Goal: Task Accomplishment & Management: Manage account settings

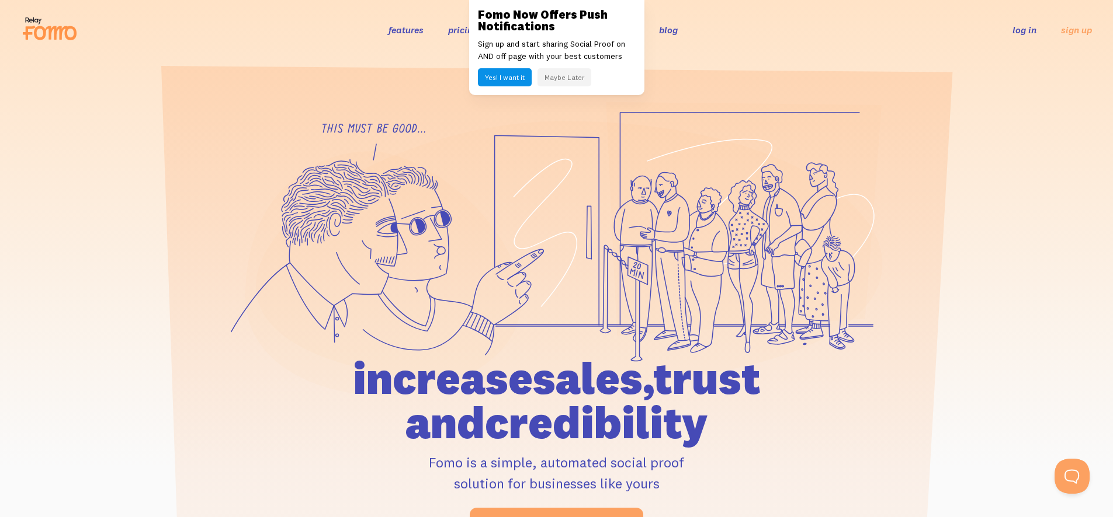
click at [1024, 31] on link "log in" at bounding box center [1024, 30] width 24 height 12
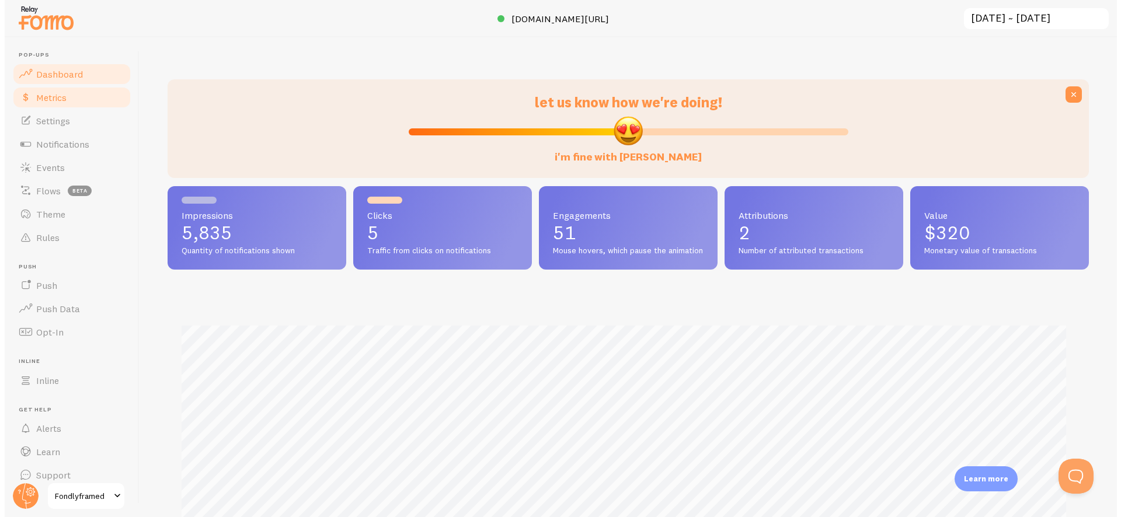
scroll to position [307, 922]
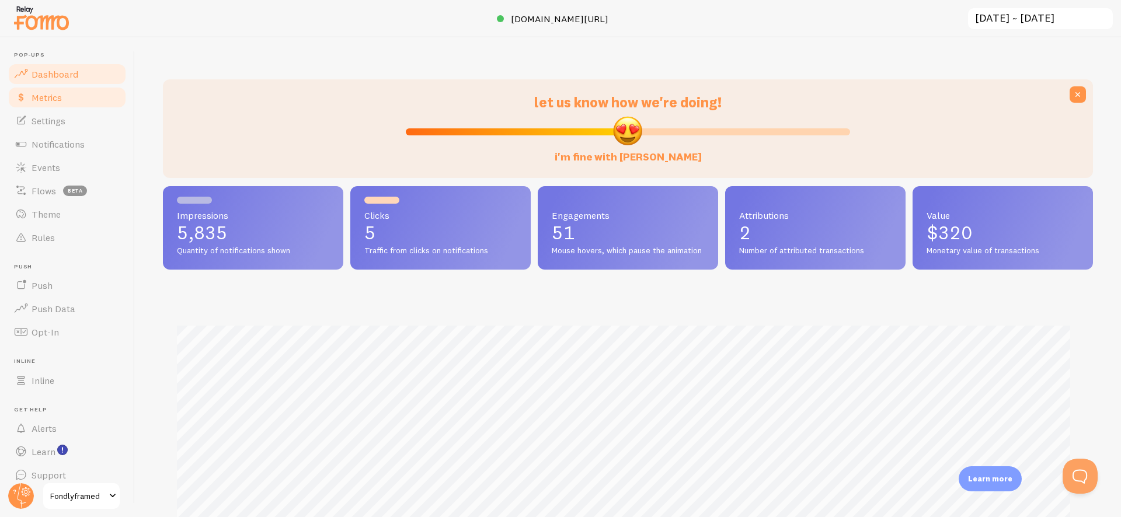
click at [57, 103] on link "Metrics" at bounding box center [67, 97] width 120 height 23
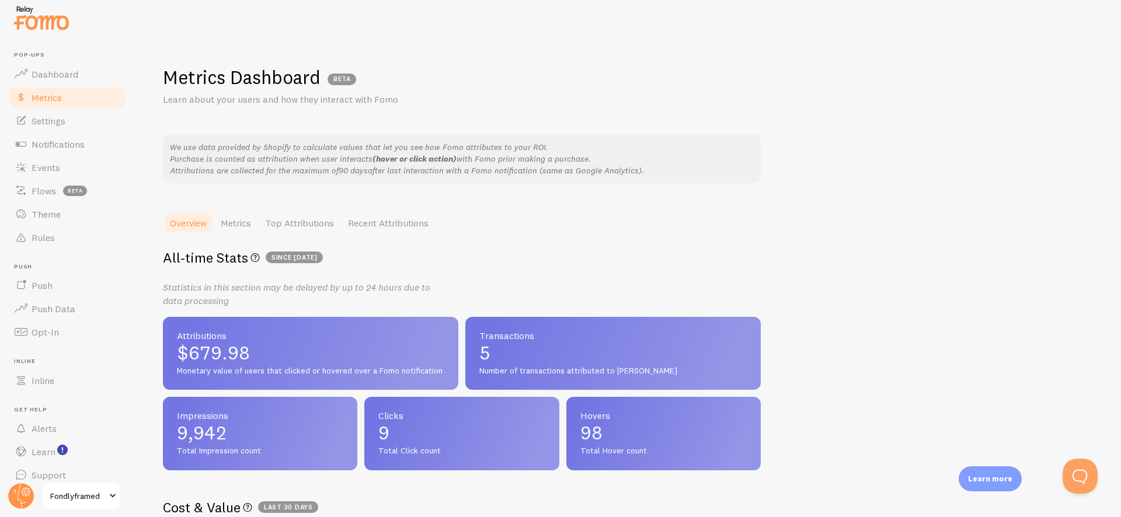
drag, startPoint x: 178, startPoint y: 371, endPoint x: 450, endPoint y: 374, distance: 271.6
click at [450, 374] on div "Attributions $679.98 Monetary value of users that clicked or hovered over a Fom…" at bounding box center [311, 354] width 296 height 74
click at [454, 371] on div "Attributions $679.98 Monetary value of users that clicked or hovered over a Fom…" at bounding box center [311, 354] width 296 height 74
click at [81, 81] on link "Dashboard" at bounding box center [67, 73] width 120 height 23
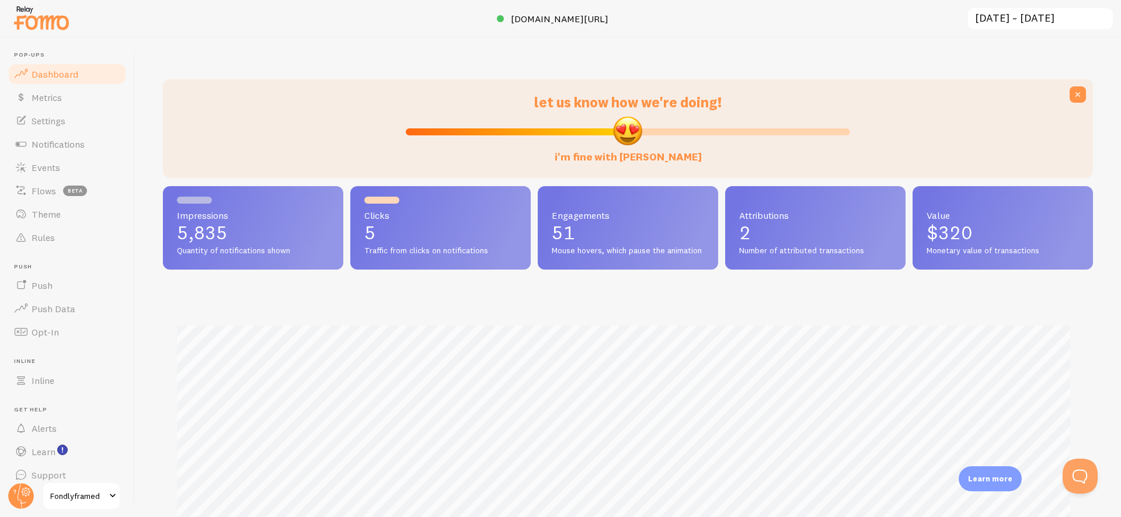
scroll to position [307, 922]
click at [40, 140] on span "Notifications" at bounding box center [58, 144] width 53 height 12
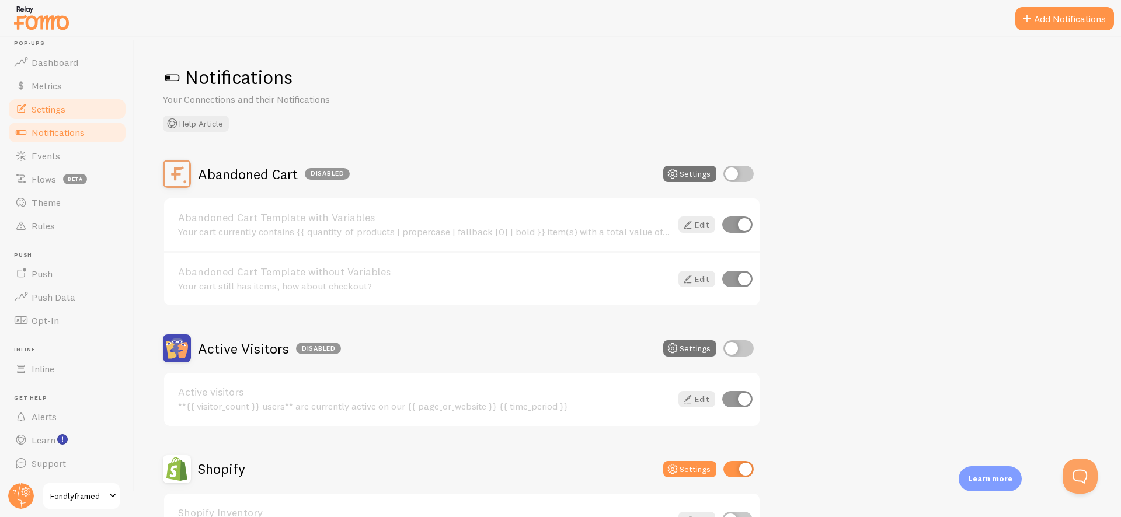
click at [64, 112] on span "Settings" at bounding box center [49, 109] width 34 height 12
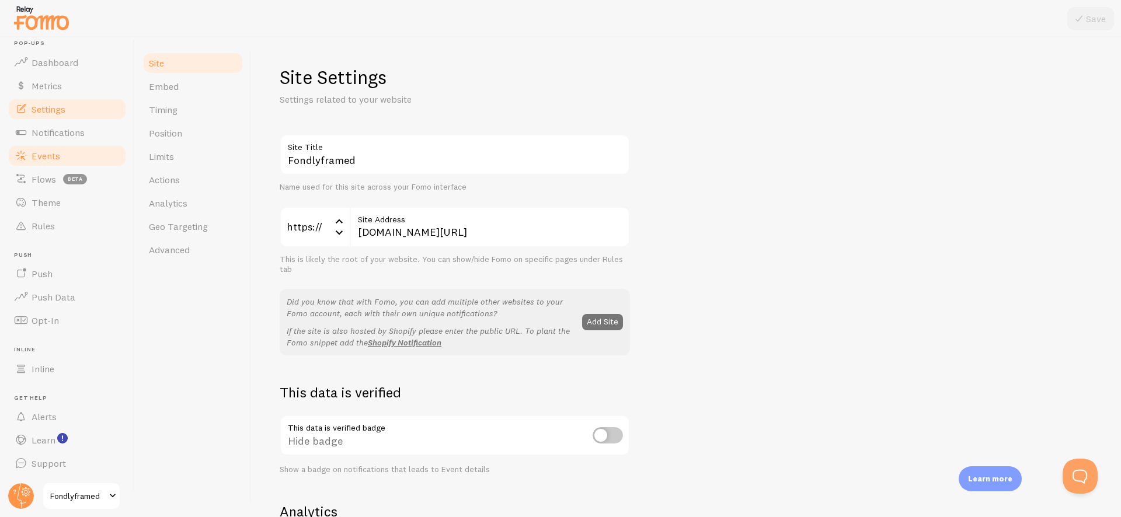
click at [63, 154] on link "Events" at bounding box center [67, 155] width 120 height 23
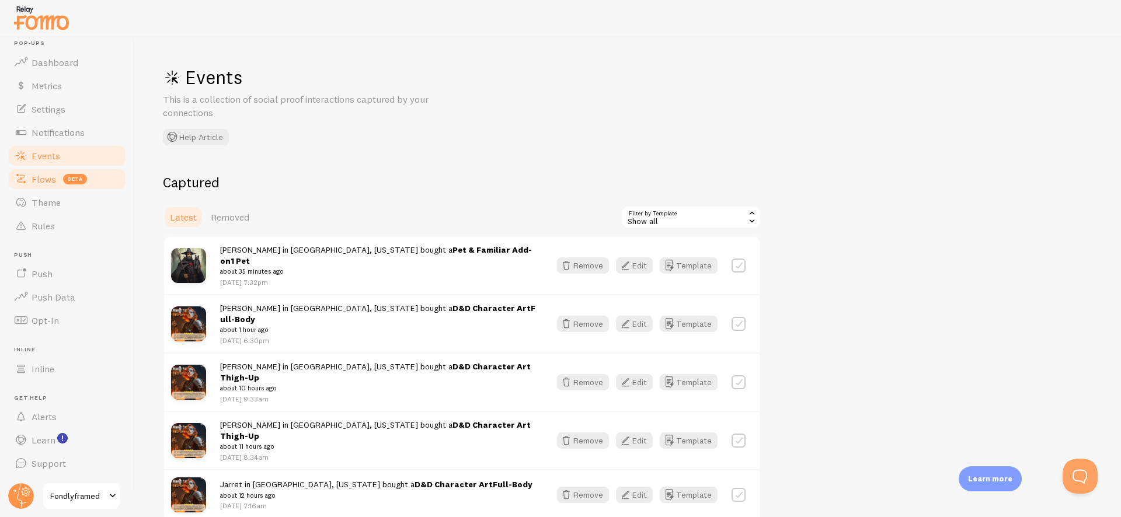
click at [58, 175] on link "Flows beta" at bounding box center [67, 179] width 120 height 23
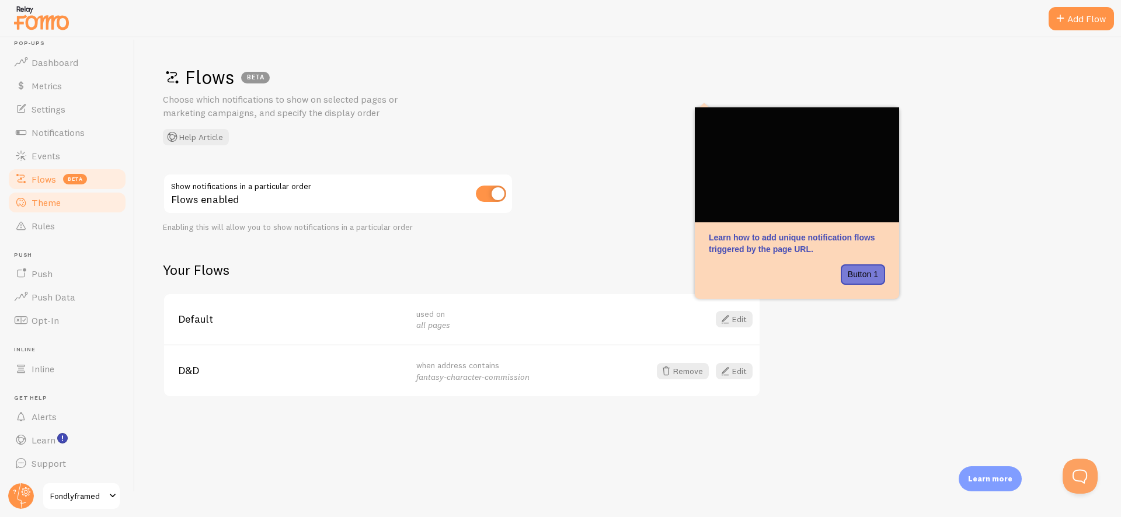
click at [51, 204] on span "Theme" at bounding box center [46, 203] width 29 height 12
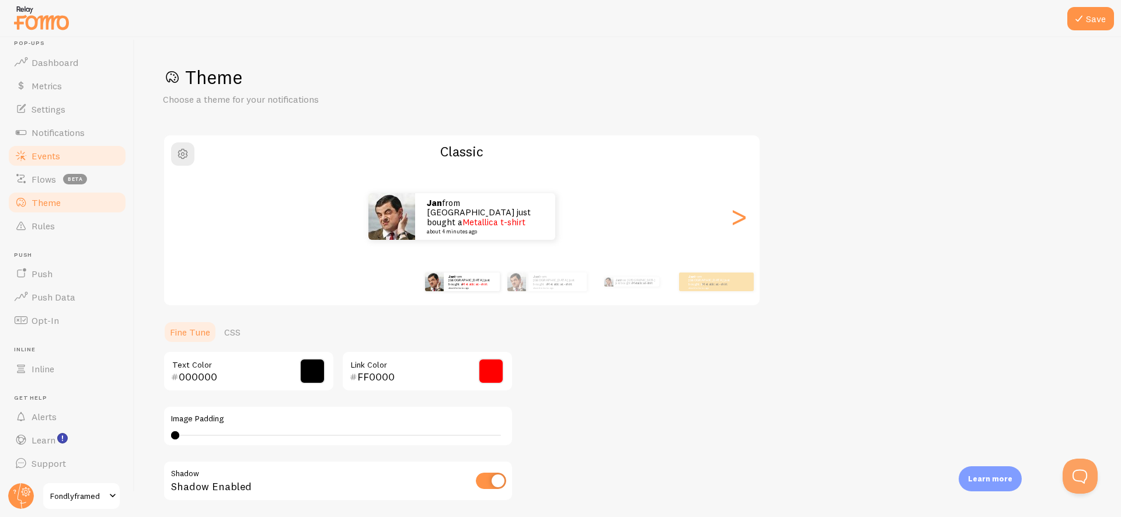
click at [66, 157] on link "Events" at bounding box center [67, 155] width 120 height 23
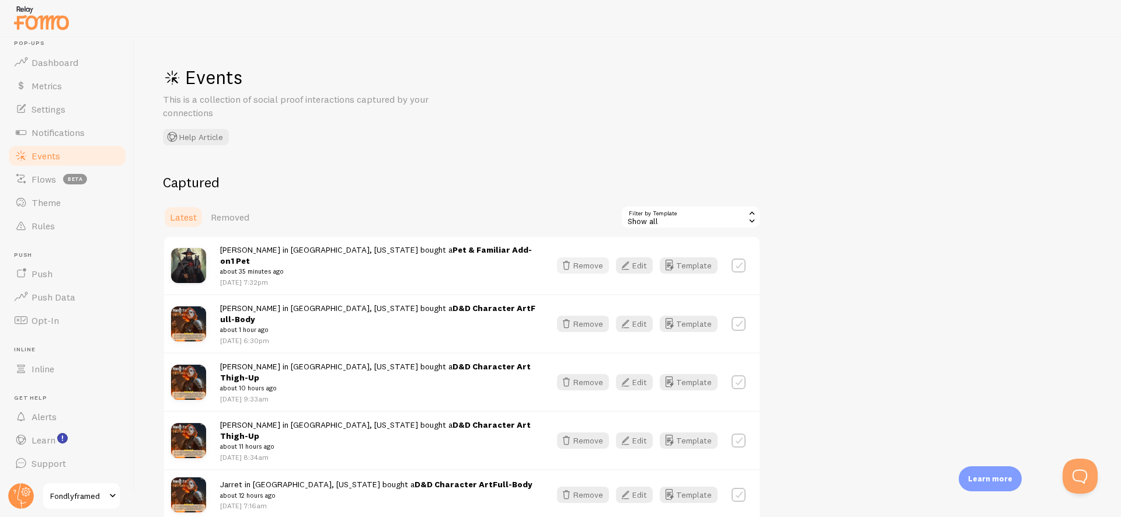
click at [575, 261] on button "Remove" at bounding box center [583, 266] width 52 height 16
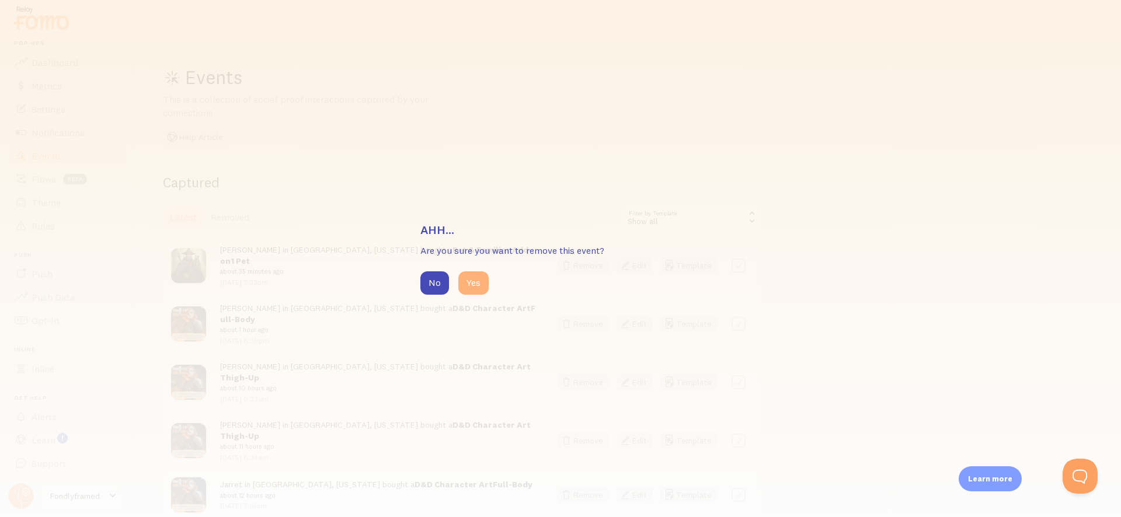
click at [463, 276] on button "Yes" at bounding box center [474, 283] width 30 height 23
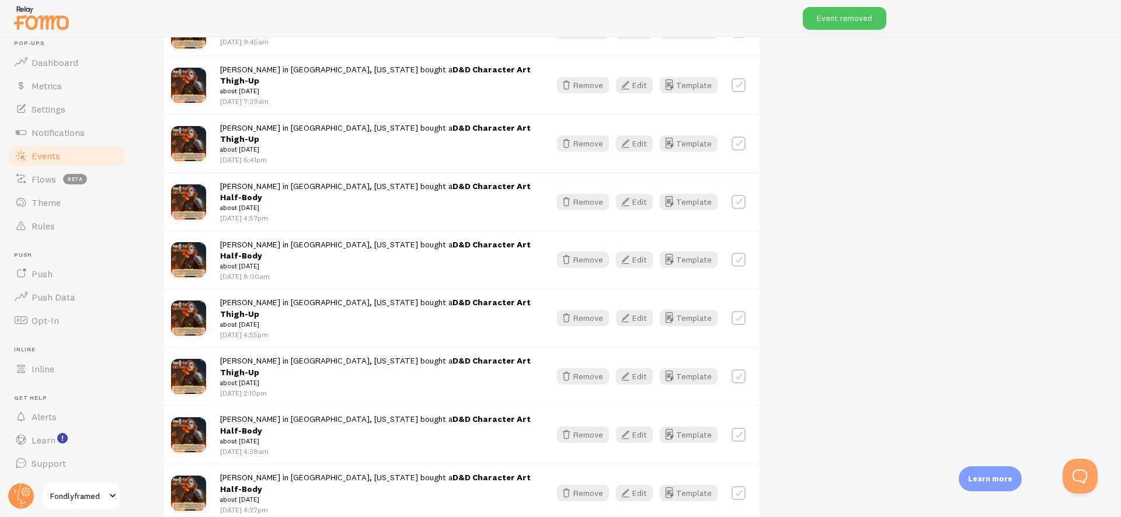
scroll to position [1044, 0]
